Goal: Task Accomplishment & Management: Complete application form

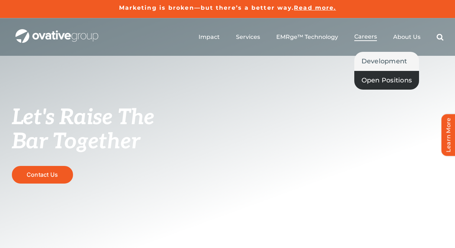
click at [385, 77] on span "Open Positions" at bounding box center [386, 80] width 51 height 10
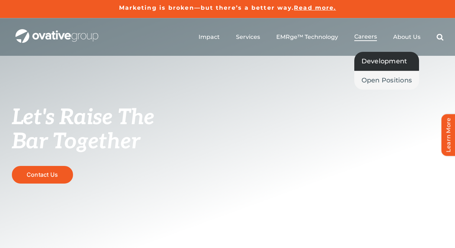
click at [372, 57] on span "Development" at bounding box center [384, 61] width 46 height 10
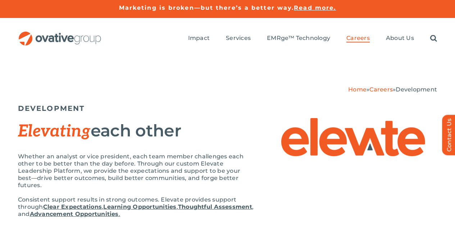
click at [385, 86] on link "Careers" at bounding box center [380, 89] width 23 height 7
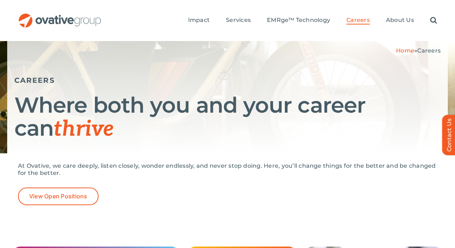
scroll to position [60, 0]
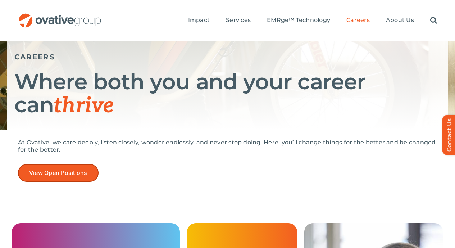
click at [74, 167] on link "View Open Positions" at bounding box center [58, 173] width 80 height 18
